Goal: Task Accomplishment & Management: Manage account settings

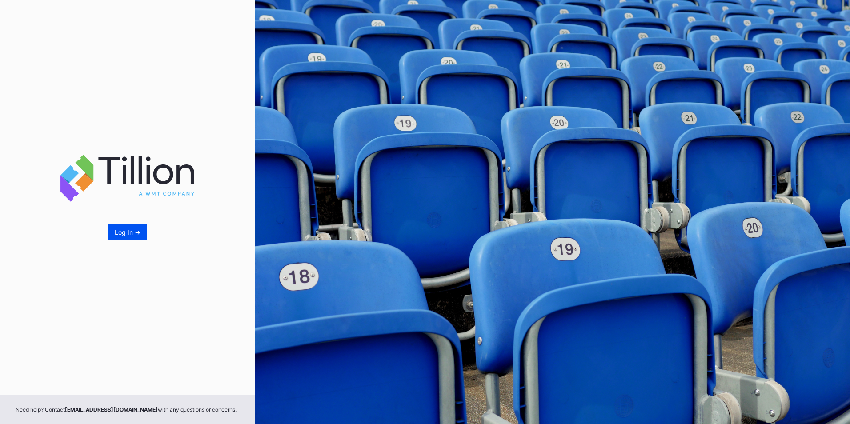
click at [125, 233] on div "Log In ->" at bounding box center [128, 233] width 26 height 8
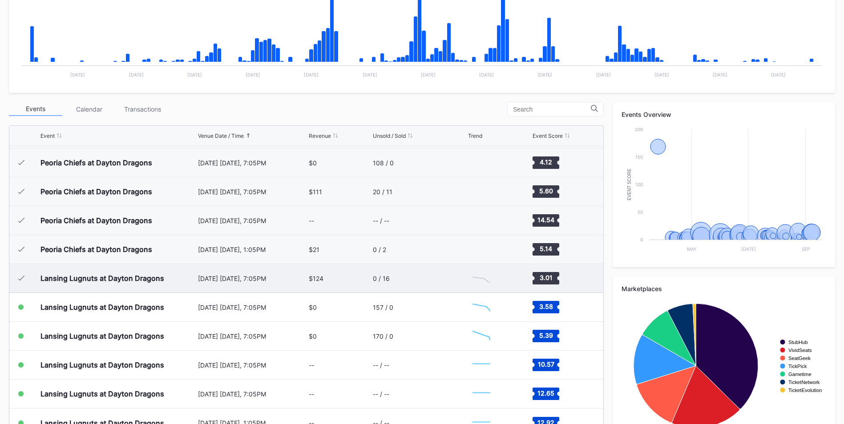
scroll to position [222, 0]
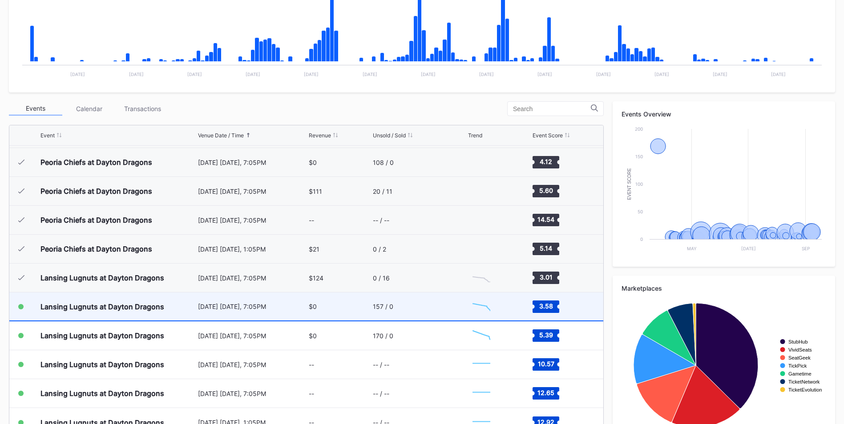
click at [110, 311] on div "Lansing Lugnuts at Dayton Dragons" at bounding box center [117, 307] width 155 height 28
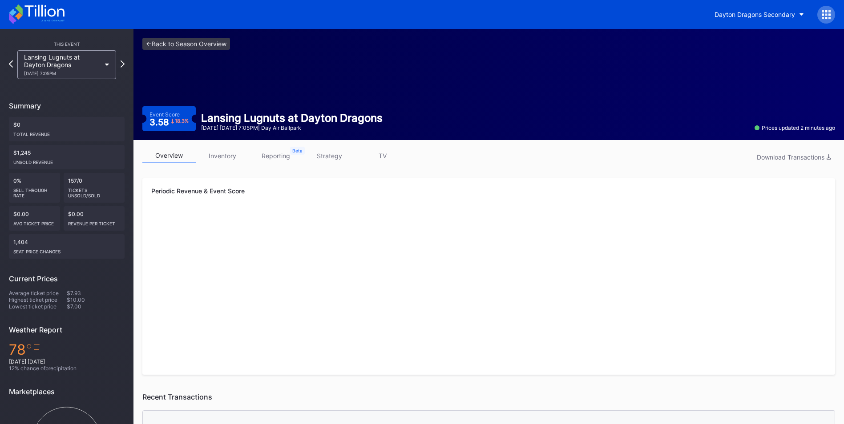
click at [226, 159] on link "inventory" at bounding box center [222, 156] width 53 height 14
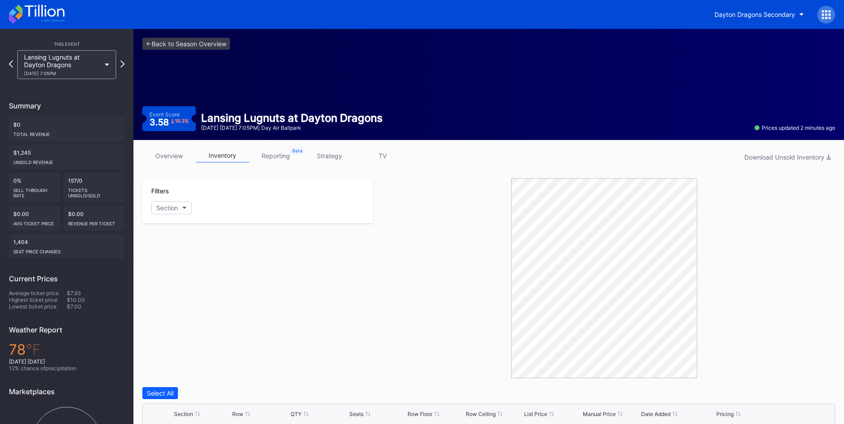
click at [75, 60] on div "Lansing Lugnuts at Dayton Dragons [DATE] 7:05PM" at bounding box center [62, 64] width 77 height 23
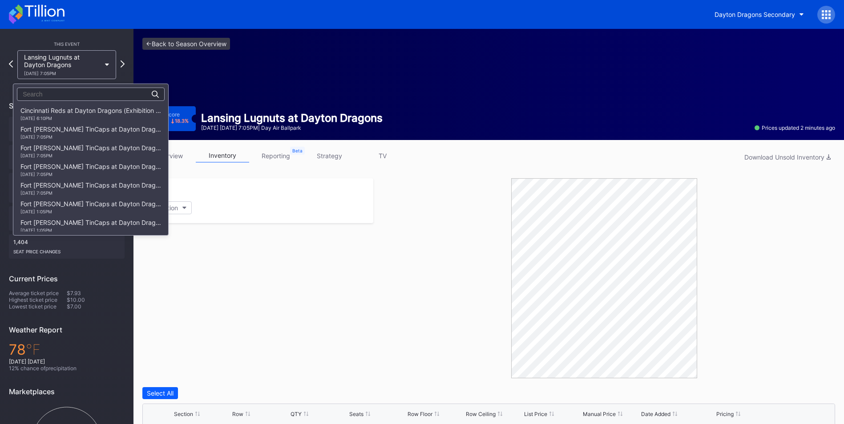
scroll to position [1124, 0]
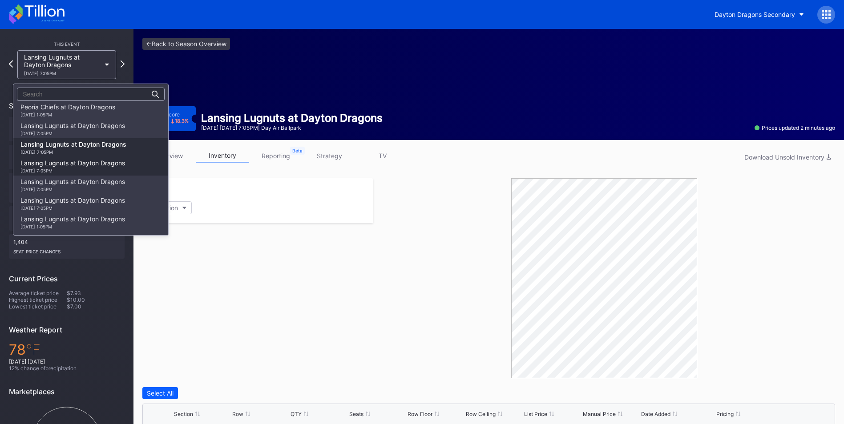
click at [85, 169] on div "[DATE] 7:05PM" at bounding box center [72, 170] width 105 height 5
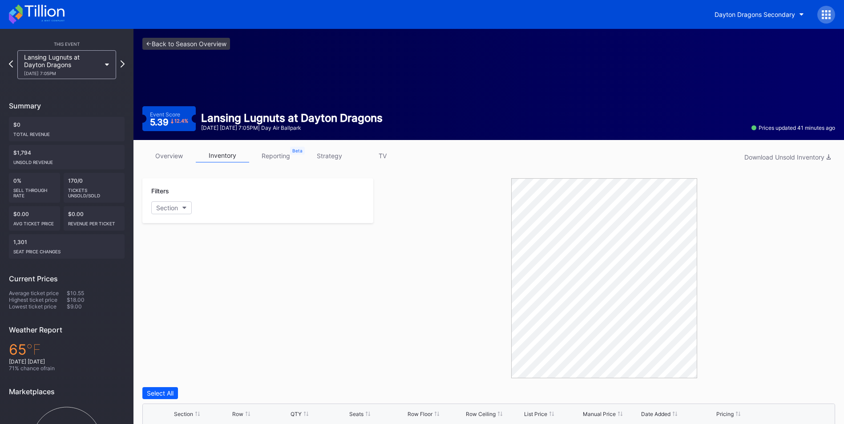
click at [89, 66] on div "Lansing Lugnuts at Dayton Dragons [DATE] 7:05PM" at bounding box center [62, 64] width 77 height 23
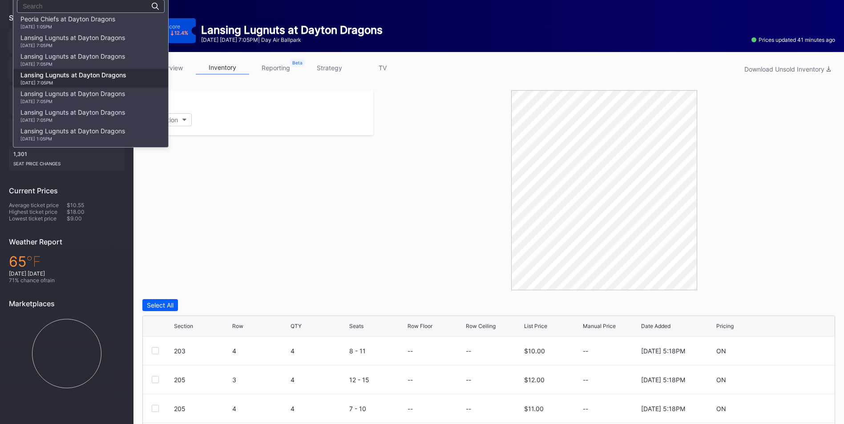
scroll to position [89, 0]
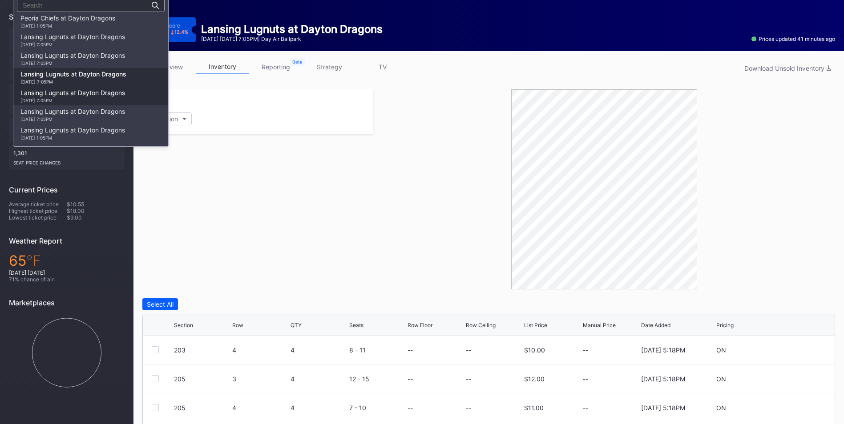
click at [81, 99] on div "[DATE] 7:05PM" at bounding box center [72, 100] width 105 height 5
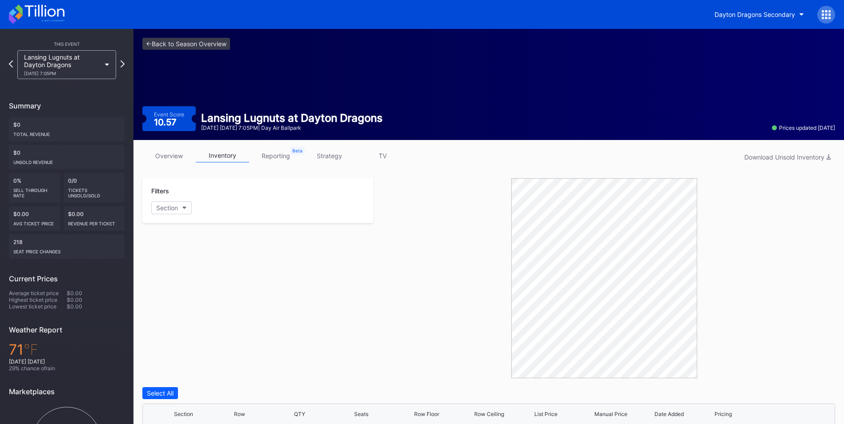
click at [84, 60] on div "Lansing Lugnuts at Dayton Dragons [DATE] 7:05PM" at bounding box center [62, 64] width 77 height 23
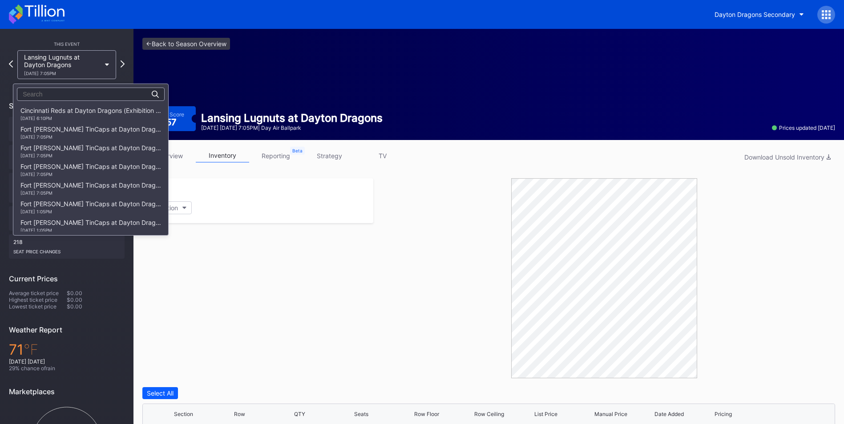
scroll to position [1124, 0]
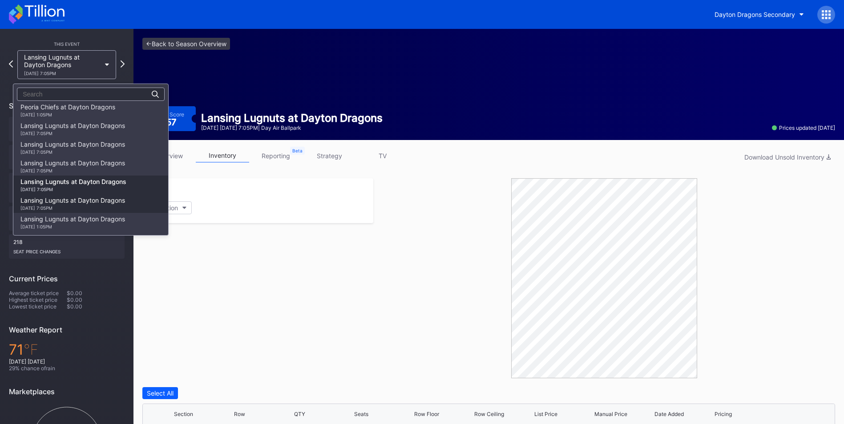
click at [65, 205] on div "Lansing Lugnuts at Dayton Dragons [DATE] 7:05PM" at bounding box center [72, 204] width 105 height 14
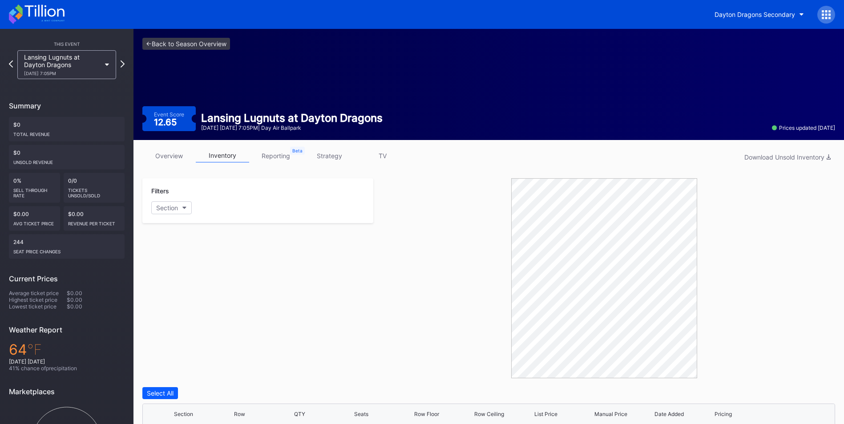
click at [92, 57] on div "Lansing Lugnuts at Dayton Dragons [DATE] 7:05PM" at bounding box center [62, 64] width 77 height 23
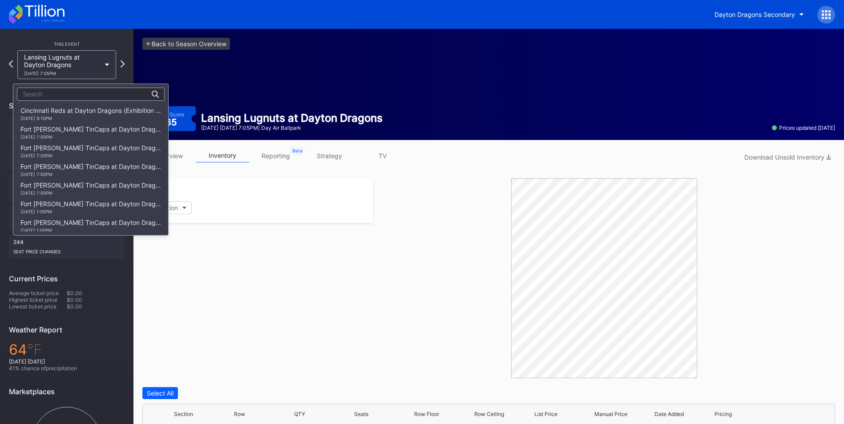
scroll to position [1124, 0]
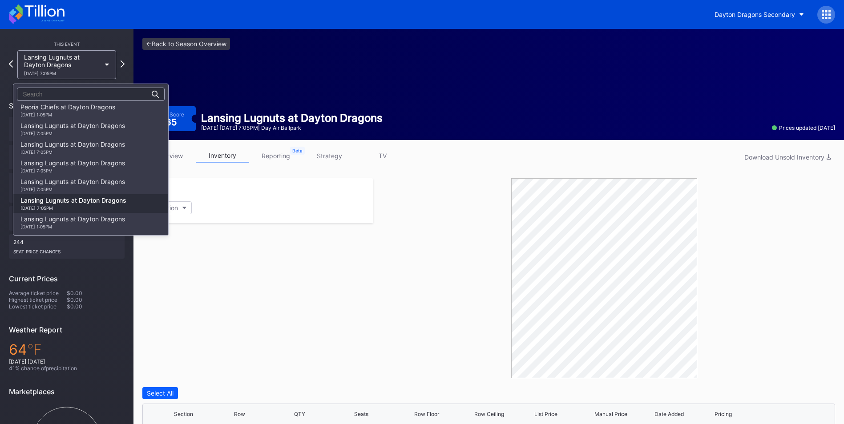
click at [75, 213] on div "Lansing Lugnuts at Dayton Dragons [DATE] 7:05PM" at bounding box center [90, 203] width 155 height 19
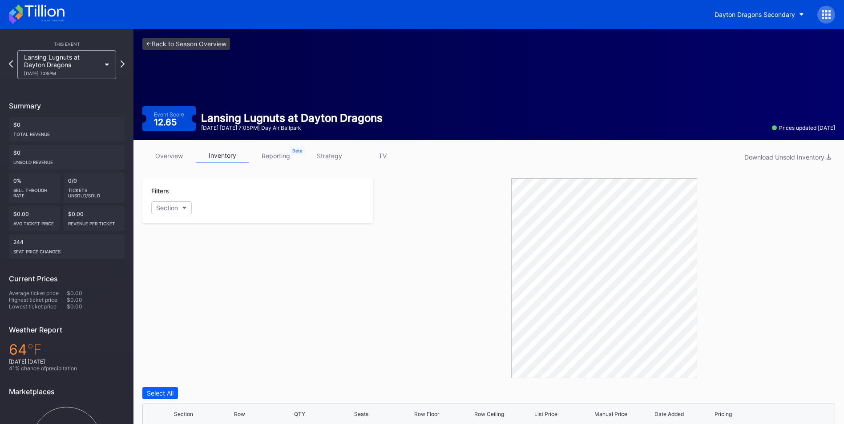
click at [76, 64] on div "Lansing Lugnuts at Dayton Dragons [DATE] 7:05PM" at bounding box center [62, 64] width 77 height 23
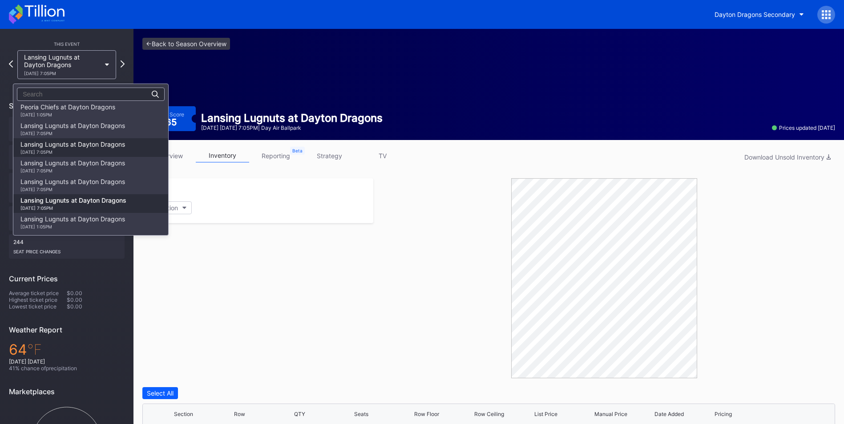
click at [71, 144] on div "Lansing Lugnuts at Dayton Dragons [DATE] 7:05PM" at bounding box center [72, 148] width 105 height 14
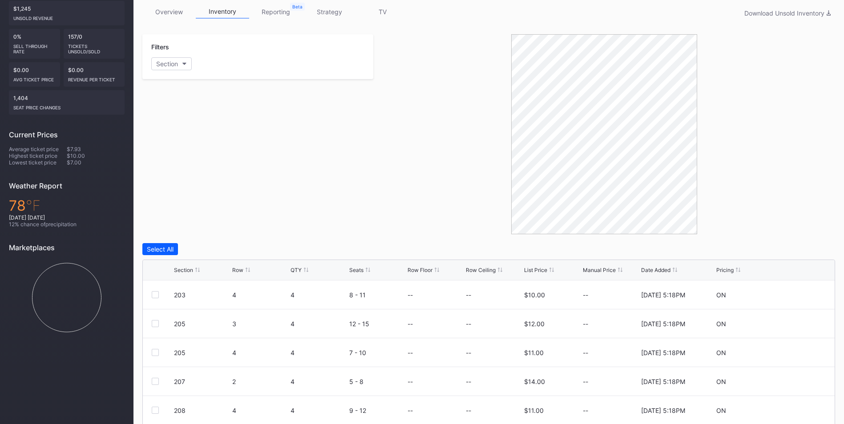
scroll to position [178, 0]
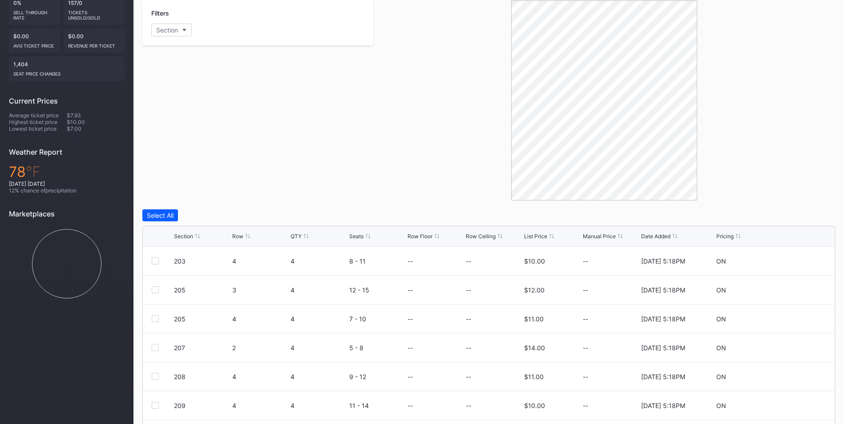
click at [181, 234] on div "Section" at bounding box center [183, 236] width 19 height 7
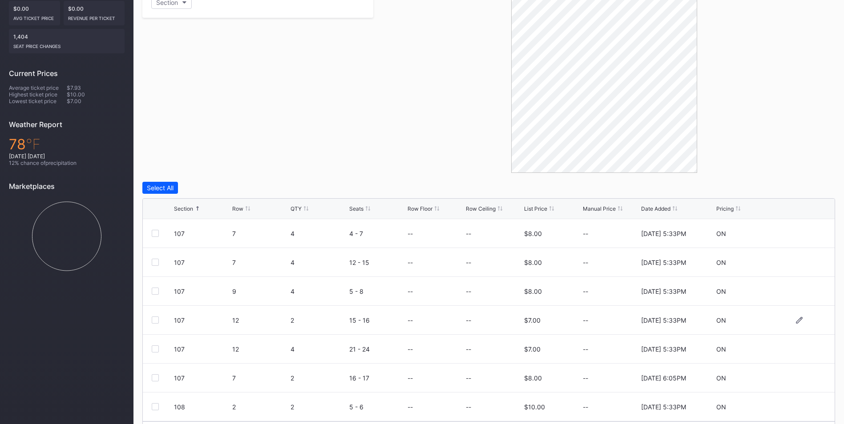
scroll to position [234, 0]
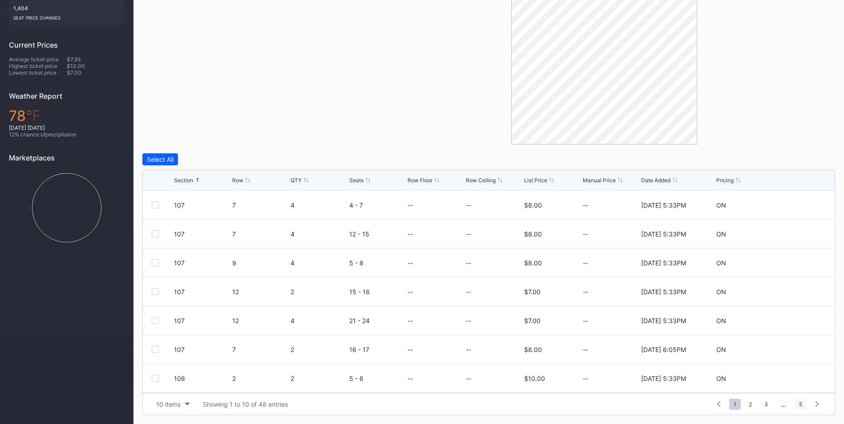
click at [797, 403] on span "5" at bounding box center [800, 404] width 12 height 11
click at [153, 376] on div at bounding box center [155, 378] width 7 height 7
click at [153, 350] on div at bounding box center [155, 349] width 7 height 7
click at [156, 318] on div at bounding box center [155, 320] width 7 height 7
click at [154, 293] on div at bounding box center [155, 291] width 7 height 7
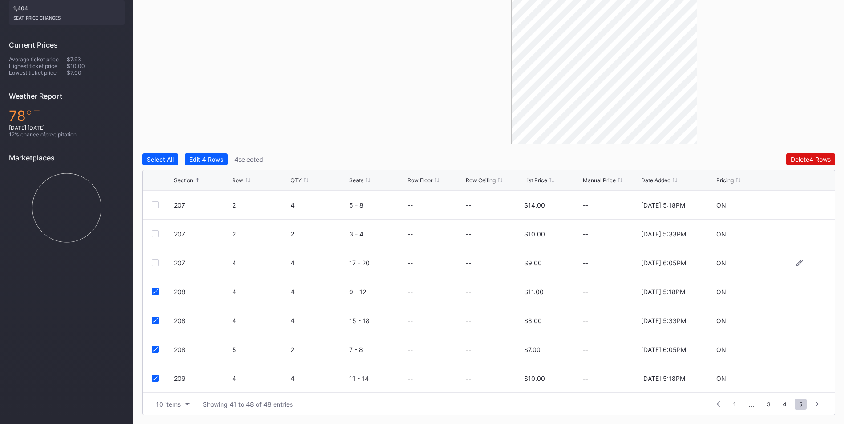
click at [154, 263] on div at bounding box center [155, 262] width 7 height 7
drag, startPoint x: 156, startPoint y: 233, endPoint x: 155, endPoint y: 226, distance: 7.1
click at [155, 231] on div at bounding box center [155, 233] width 7 height 7
click at [156, 206] on div at bounding box center [155, 204] width 7 height 7
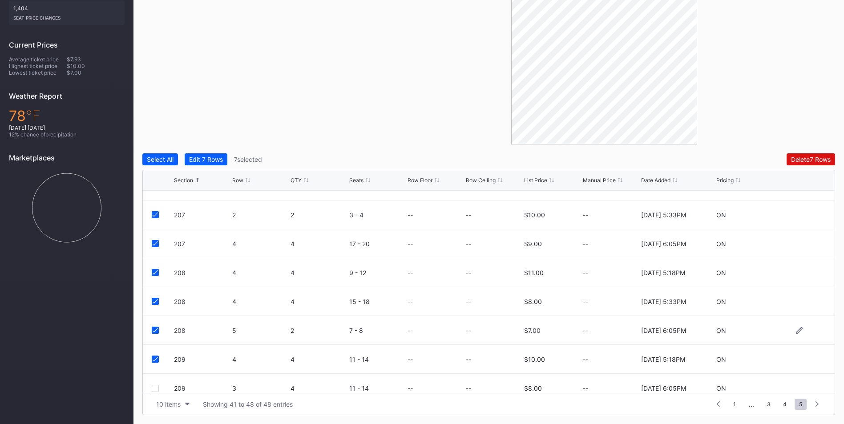
scroll to position [29, 0]
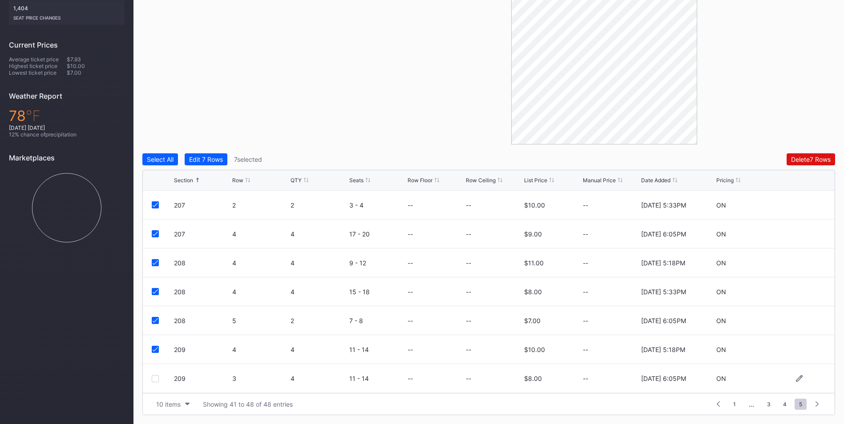
click at [152, 376] on div at bounding box center [155, 378] width 7 height 7
click at [785, 404] on span "4" at bounding box center [784, 404] width 12 height 11
click at [154, 379] on div at bounding box center [155, 378] width 7 height 7
click at [153, 350] on div at bounding box center [155, 349] width 7 height 7
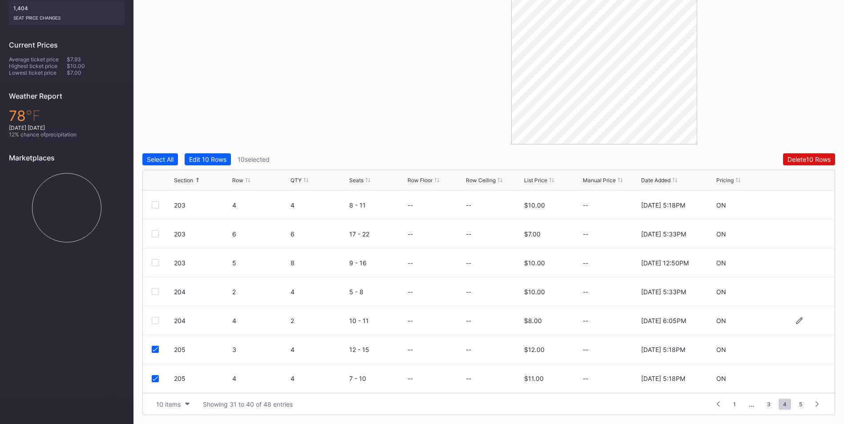
click at [156, 316] on div "204 4 2 10 - 11 -- -- $8.00 -- [DATE] 6:05PM ON" at bounding box center [489, 320] width 692 height 29
click at [153, 318] on div at bounding box center [155, 320] width 7 height 7
click at [157, 294] on div at bounding box center [155, 291] width 7 height 7
click at [155, 268] on div "203 5 8 9 - 16 -- -- $10.00 -- [DATE] 12:50PM ON" at bounding box center [489, 263] width 692 height 29
drag, startPoint x: 155, startPoint y: 229, endPoint x: 159, endPoint y: 248, distance: 19.5
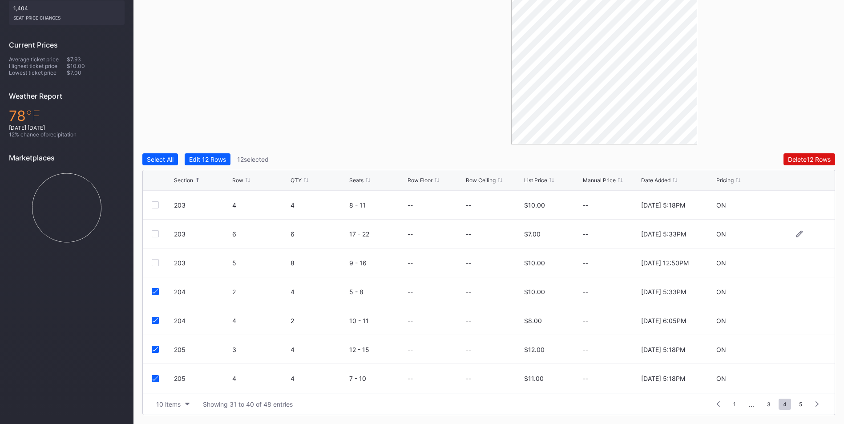
click at [156, 229] on div "203 6 6 17 - 22 -- -- $7.00 -- [DATE] 5:33PM ON" at bounding box center [489, 234] width 692 height 29
click at [155, 233] on div at bounding box center [155, 233] width 7 height 7
click at [155, 205] on div at bounding box center [155, 204] width 7 height 7
click at [155, 266] on div "203 5 8 9 - 16 -- -- $10.00 -- [DATE] 12:50PM ON" at bounding box center [489, 263] width 692 height 29
click at [154, 259] on div at bounding box center [155, 262] width 7 height 7
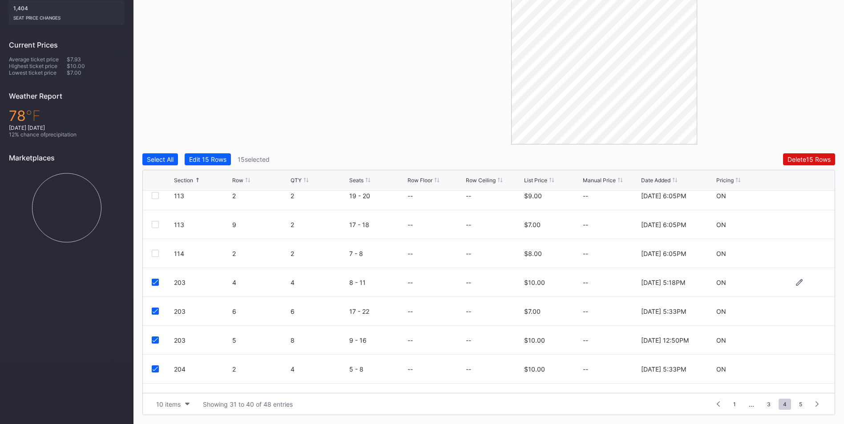
scroll to position [0, 0]
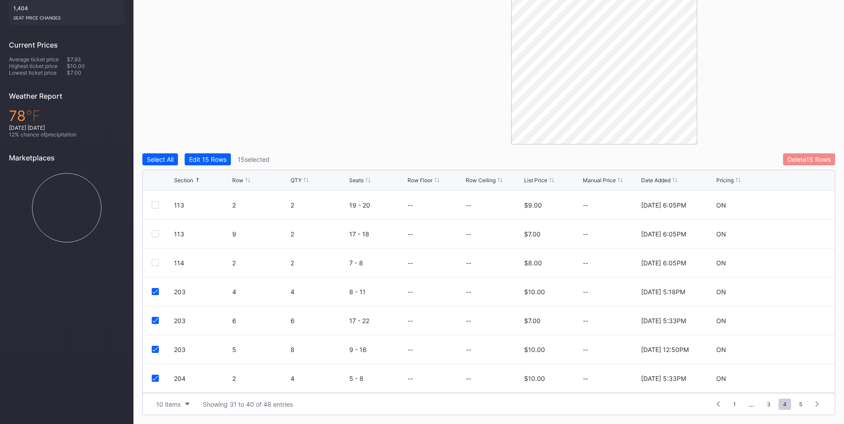
click at [811, 162] on div "Delete 15 Rows" at bounding box center [808, 160] width 43 height 8
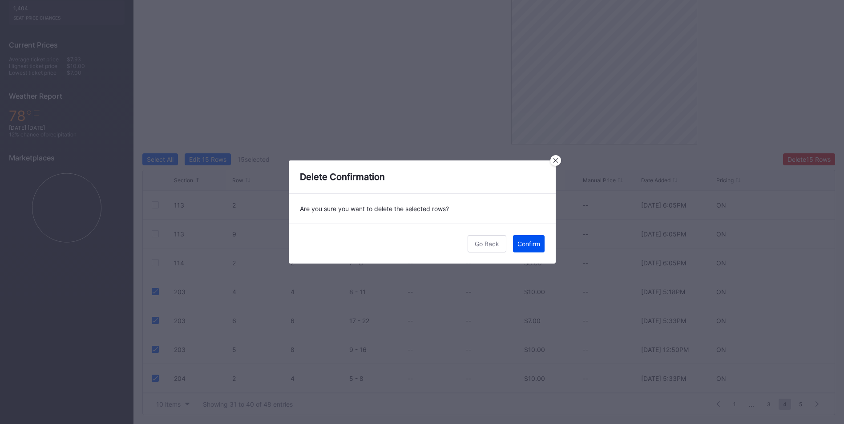
click at [527, 247] on div "Confirm" at bounding box center [528, 244] width 23 height 8
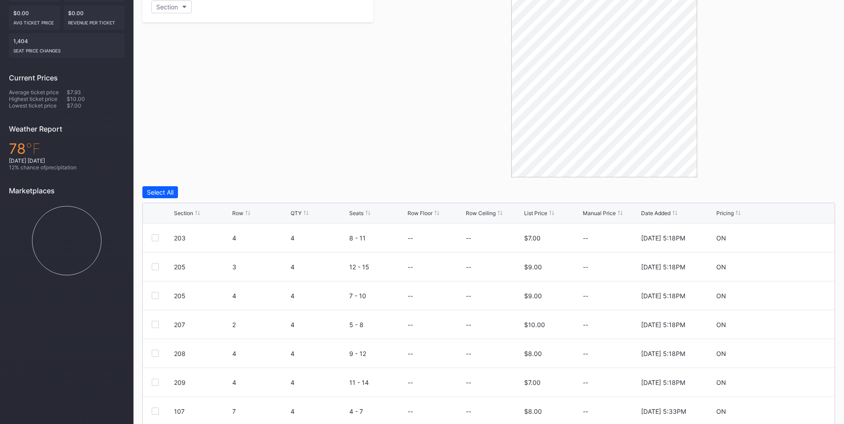
scroll to position [222, 0]
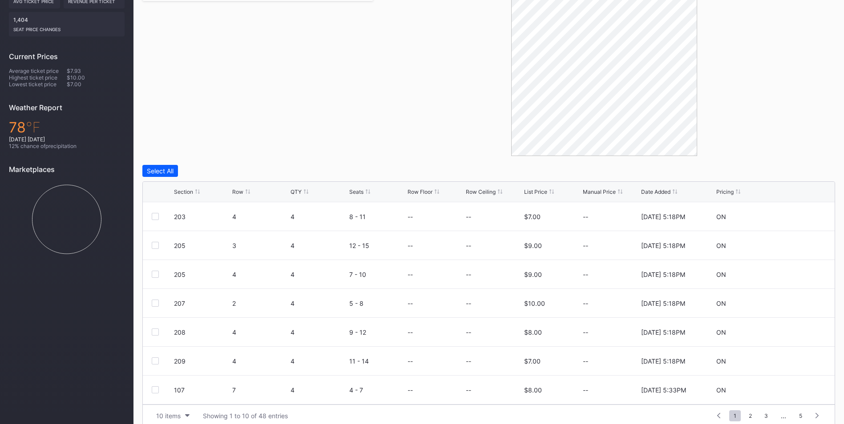
click at [171, 193] on div "Section Row QTY Seats Row Floor Row Ceiling List Price Manual Price Date Added …" at bounding box center [489, 192] width 692 height 20
click at [182, 193] on div "Section" at bounding box center [183, 192] width 19 height 7
click at [806, 416] on span "5" at bounding box center [800, 416] width 12 height 11
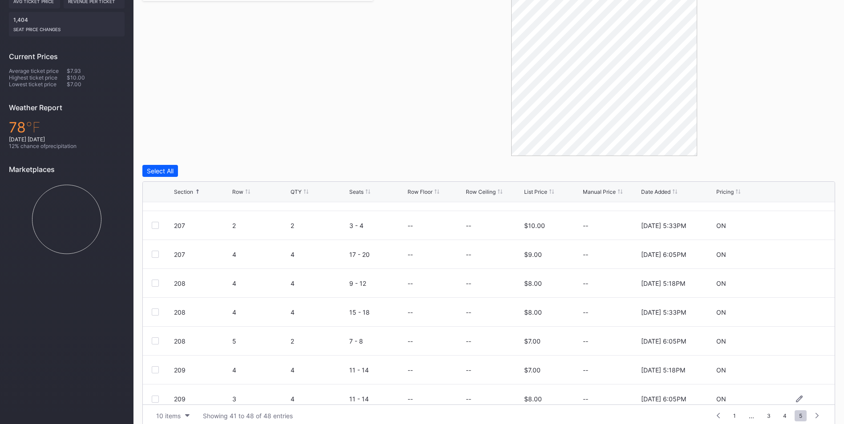
scroll to position [29, 0]
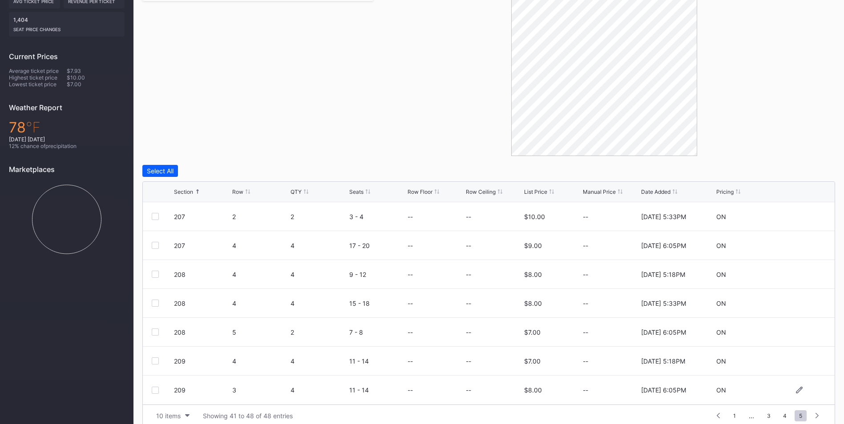
click at [157, 390] on div at bounding box center [155, 390] width 7 height 7
click at [153, 357] on div "209 4 4 11 - 14 -- -- $7.00 -- 2/27/2025 5:18PM ON" at bounding box center [489, 361] width 692 height 29
click at [156, 360] on div at bounding box center [155, 361] width 7 height 7
click at [154, 334] on div at bounding box center [155, 332] width 7 height 7
click at [158, 306] on div at bounding box center [155, 303] width 7 height 7
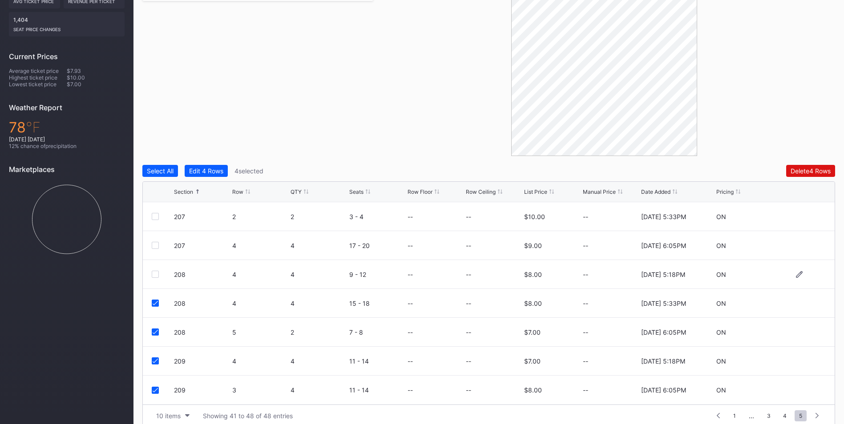
click at [157, 274] on div at bounding box center [155, 274] width 7 height 7
click at [156, 245] on div at bounding box center [155, 245] width 7 height 7
click at [159, 214] on div at bounding box center [163, 216] width 22 height 7
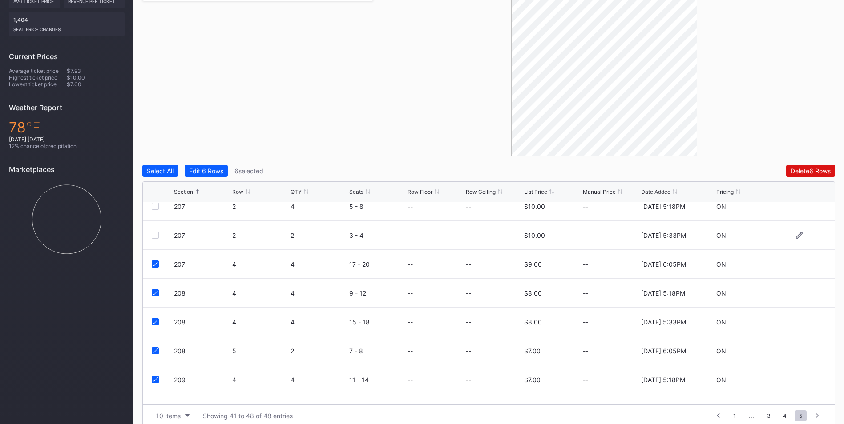
scroll to position [0, 0]
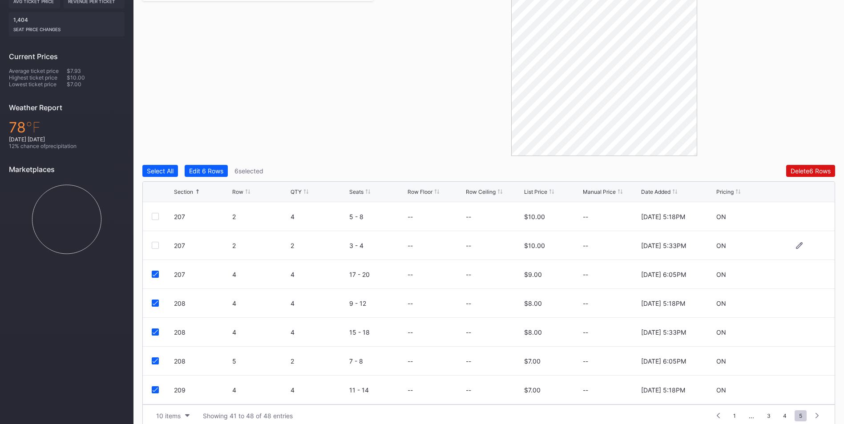
click at [157, 246] on div at bounding box center [155, 245] width 7 height 7
click at [153, 216] on div at bounding box center [155, 216] width 7 height 7
click at [802, 174] on div "Delete 8 Rows" at bounding box center [810, 171] width 40 height 8
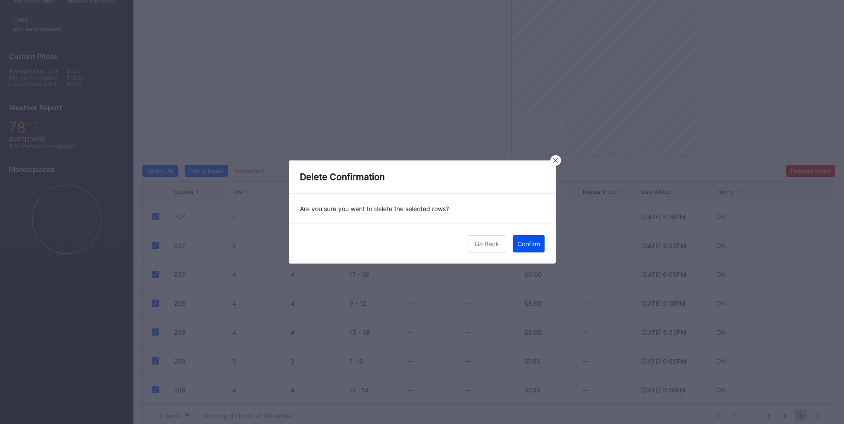
click at [534, 241] on div "Confirm" at bounding box center [528, 244] width 23 height 8
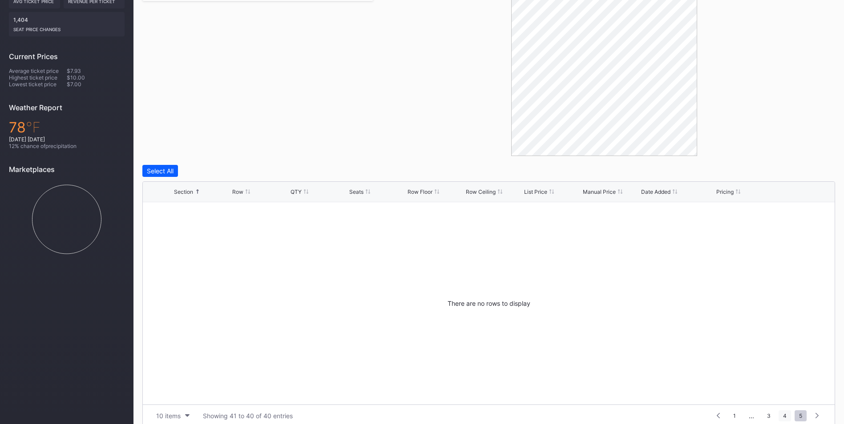
click at [786, 417] on span "4" at bounding box center [784, 416] width 12 height 11
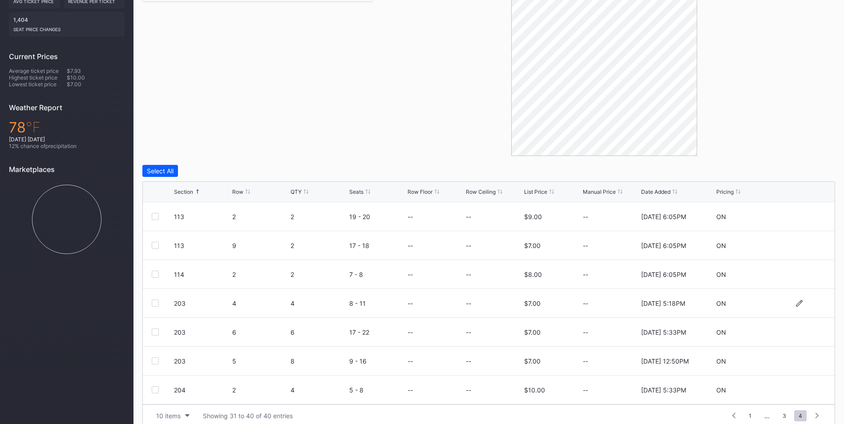
click at [151, 303] on div "203 4 4 8 - 11 -- -- $7.00 -- 2/27/2025 5:18PM ON" at bounding box center [489, 303] width 692 height 29
click at [154, 305] on div at bounding box center [155, 303] width 7 height 7
click at [153, 330] on div at bounding box center [155, 332] width 7 height 7
click at [155, 362] on div at bounding box center [155, 361] width 7 height 7
click at [157, 391] on div at bounding box center [155, 390] width 7 height 7
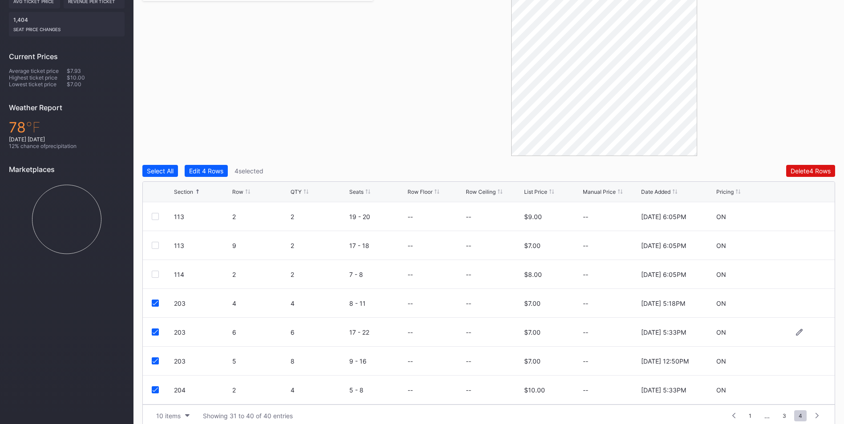
scroll to position [87, 0]
click at [154, 332] on div at bounding box center [155, 332] width 7 height 7
click at [154, 363] on div at bounding box center [155, 361] width 7 height 7
click at [153, 393] on div at bounding box center [155, 390] width 7 height 7
click at [812, 173] on div "Delete 7 Rows" at bounding box center [811, 171] width 40 height 8
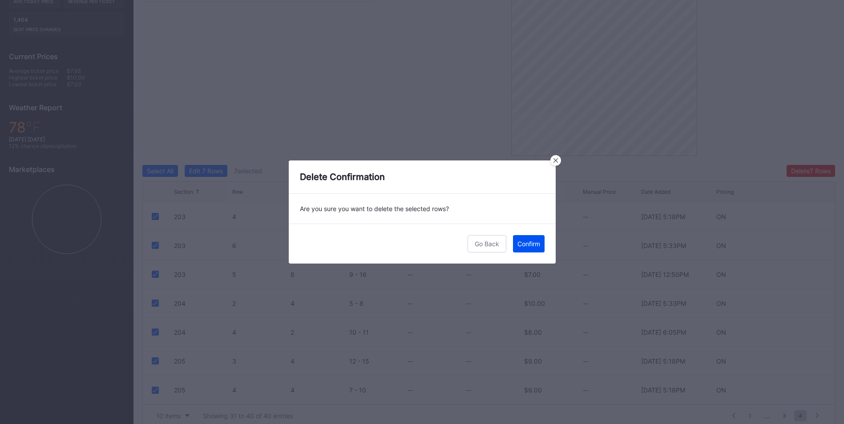
click at [532, 241] on div "Confirm" at bounding box center [528, 244] width 23 height 8
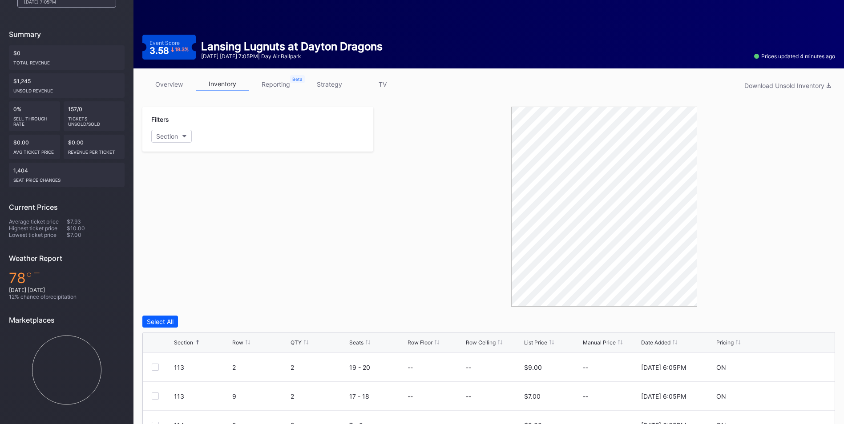
scroll to position [0, 0]
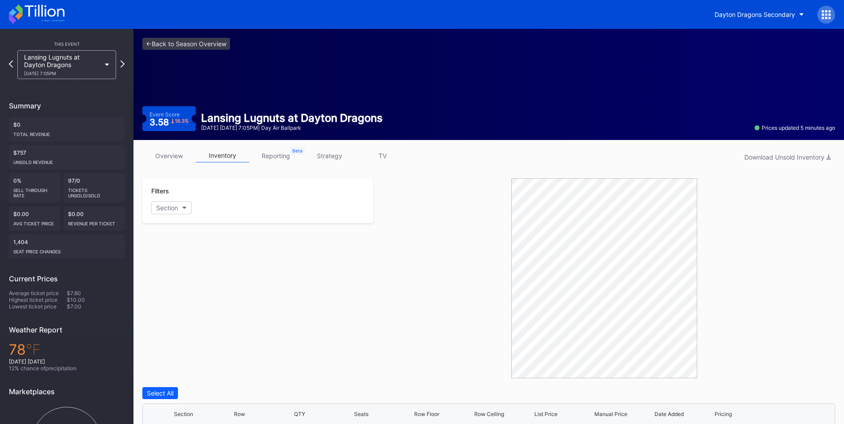
click at [101, 62] on div "Lansing Lugnuts at Dayton Dragons [DATE] 7:05PM" at bounding box center [66, 64] width 99 height 29
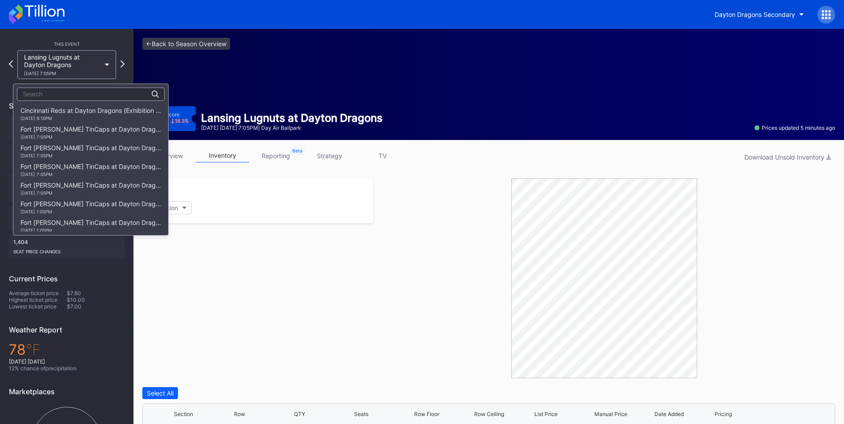
scroll to position [1124, 0]
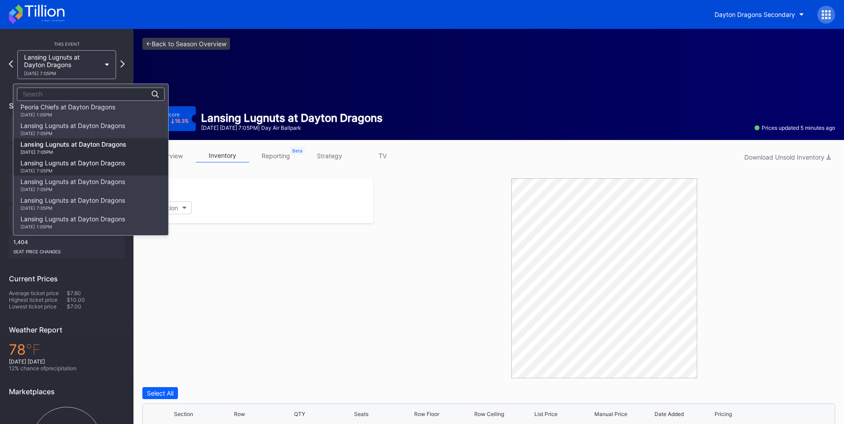
click at [64, 167] on div "Lansing Lugnuts at Dayton Dragons [DATE] 7:05PM" at bounding box center [72, 166] width 105 height 14
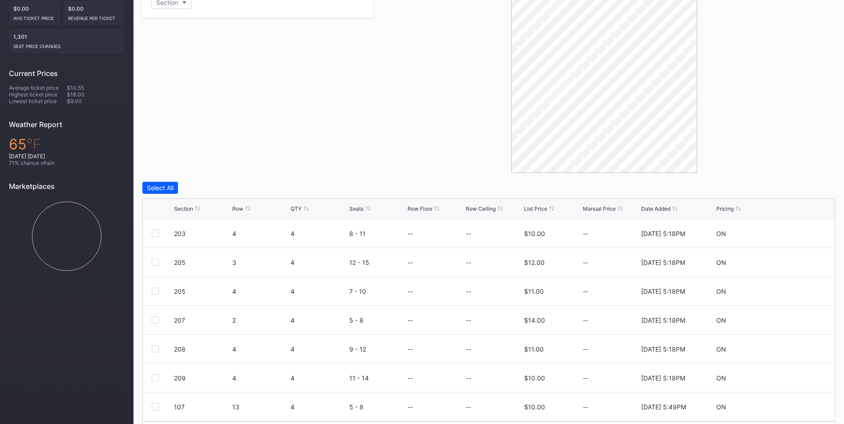
scroll to position [234, 0]
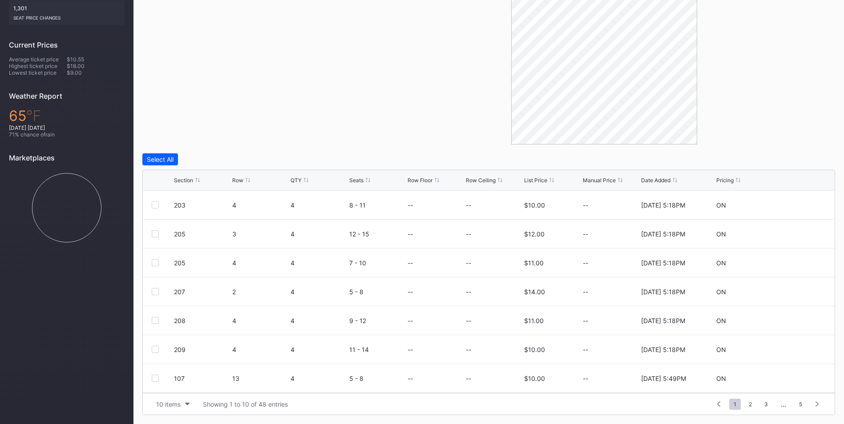
click at [175, 181] on div "Section" at bounding box center [183, 180] width 19 height 7
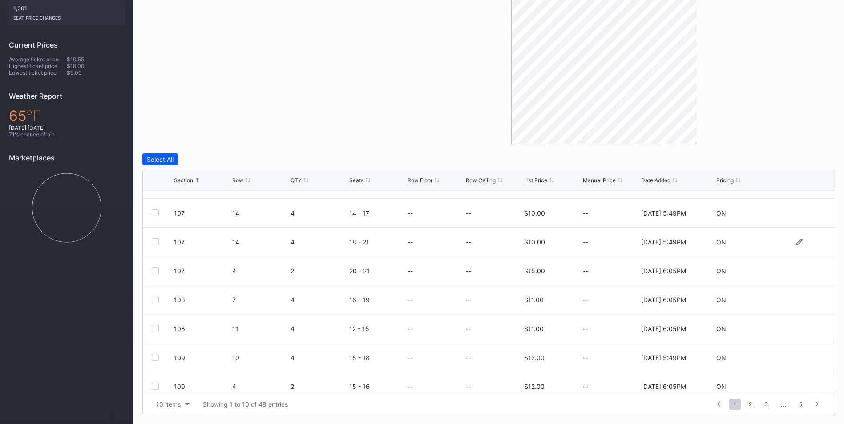
scroll to position [87, 0]
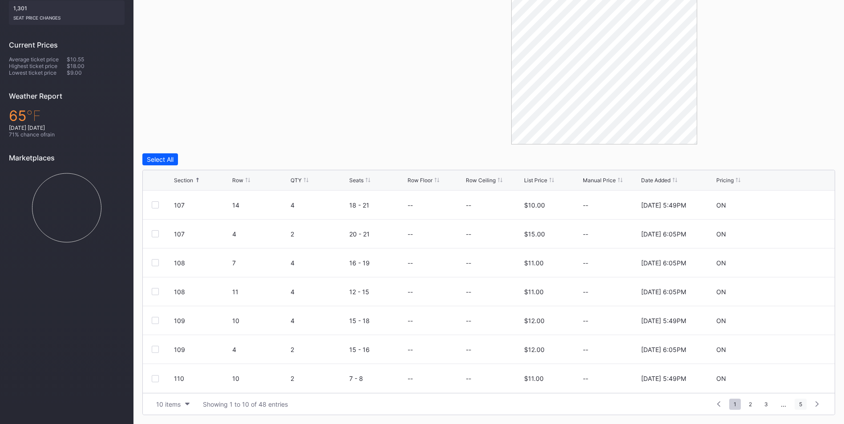
click at [799, 402] on span "5" at bounding box center [800, 404] width 12 height 11
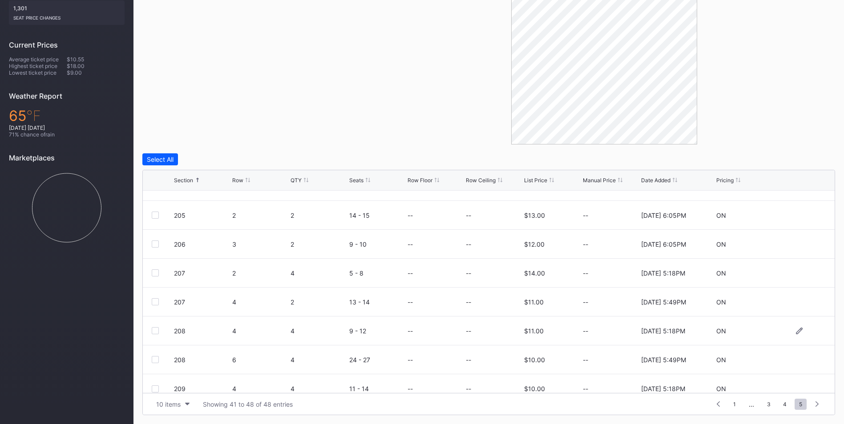
scroll to position [29, 0]
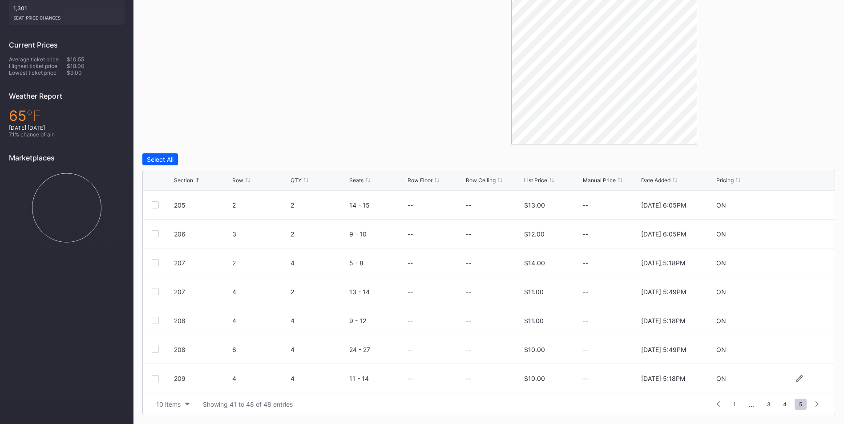
click at [153, 378] on div at bounding box center [155, 378] width 7 height 7
click at [154, 348] on div at bounding box center [155, 349] width 7 height 7
click at [153, 317] on div at bounding box center [155, 320] width 7 height 7
click at [152, 292] on div at bounding box center [155, 291] width 7 height 7
click at [158, 258] on div "207 2 4 5 - 8 -- -- $14.00 -- 2/27/2025 5:18PM ON" at bounding box center [489, 263] width 692 height 29
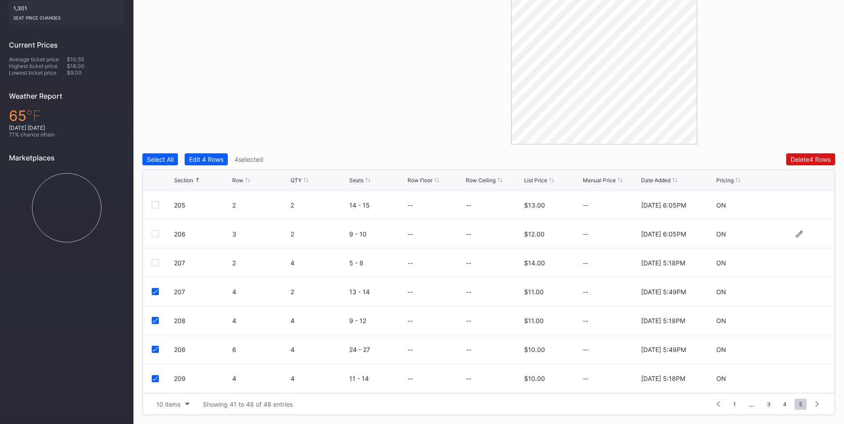
click at [155, 233] on div at bounding box center [155, 233] width 7 height 7
click at [153, 264] on div at bounding box center [155, 262] width 7 height 7
click at [153, 205] on div at bounding box center [155, 204] width 7 height 7
click at [157, 206] on div at bounding box center [155, 204] width 7 height 7
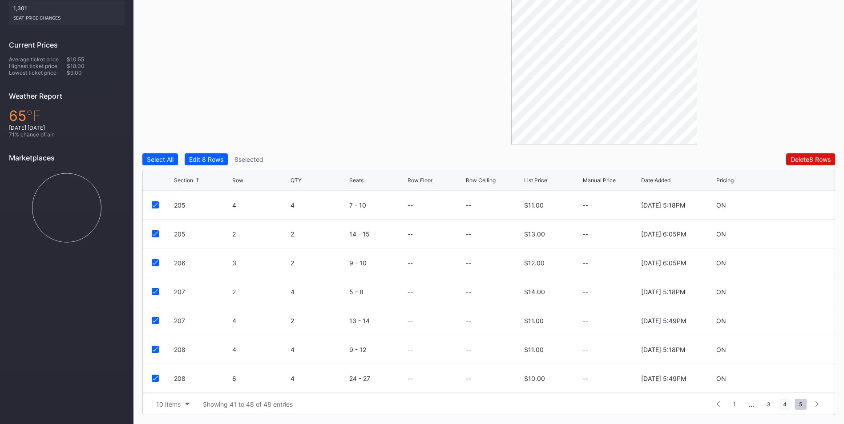
click at [784, 403] on span "4" at bounding box center [784, 404] width 12 height 11
click at [152, 262] on div at bounding box center [155, 262] width 7 height 7
click at [157, 292] on div at bounding box center [155, 291] width 7 height 7
click at [154, 323] on div at bounding box center [155, 320] width 7 height 7
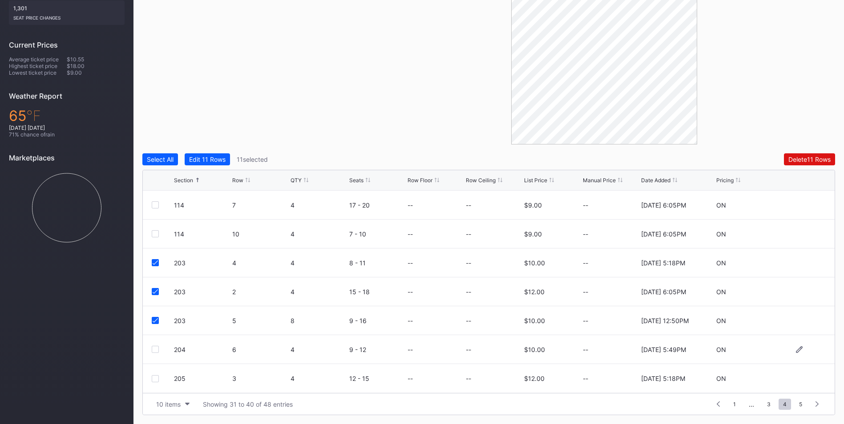
click at [157, 346] on div at bounding box center [155, 349] width 7 height 7
click at [154, 379] on div at bounding box center [155, 378] width 7 height 7
click at [818, 160] on div "Delete 13 Rows" at bounding box center [808, 160] width 43 height 8
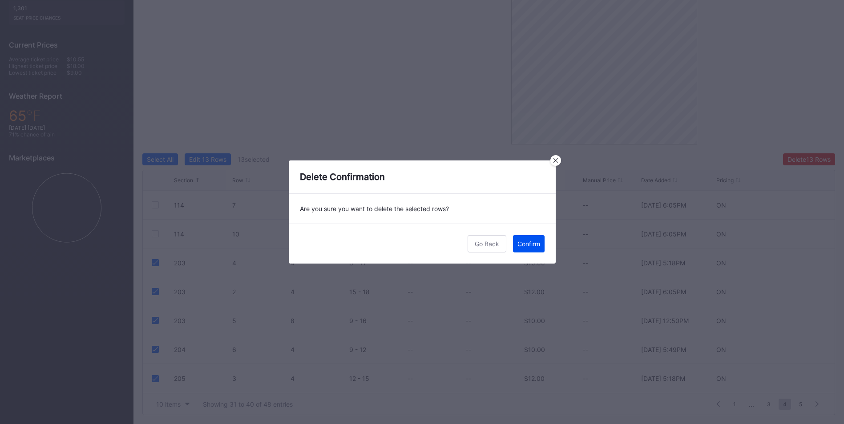
click at [536, 242] on div "Confirm" at bounding box center [528, 244] width 23 height 8
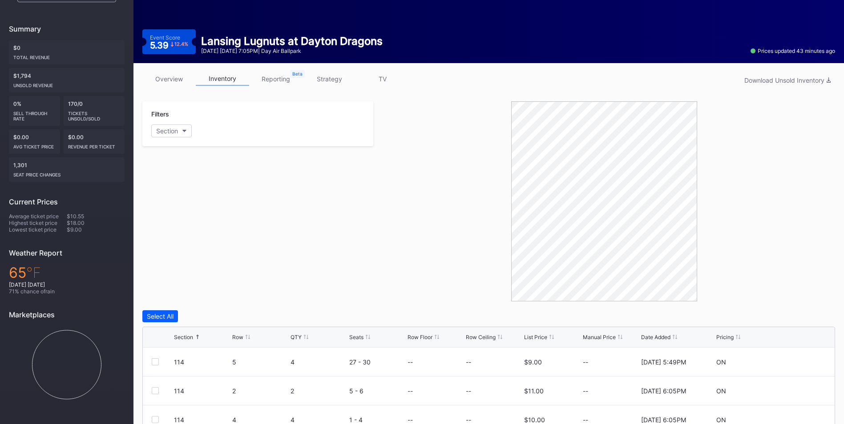
scroll to position [0, 0]
